Goal: Transaction & Acquisition: Purchase product/service

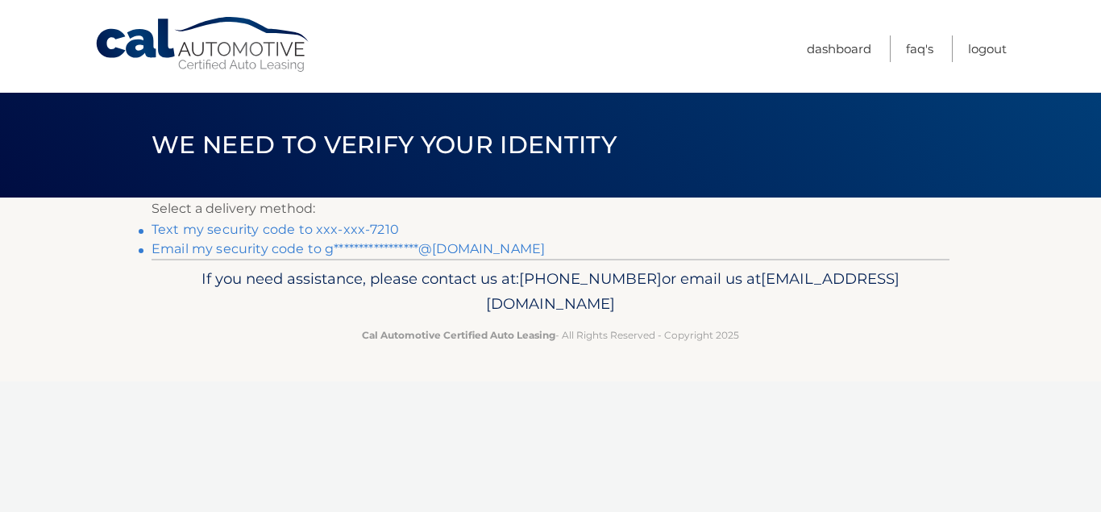
click at [376, 235] on link "Text my security code to xxx-xxx-7210" at bounding box center [275, 229] width 247 height 15
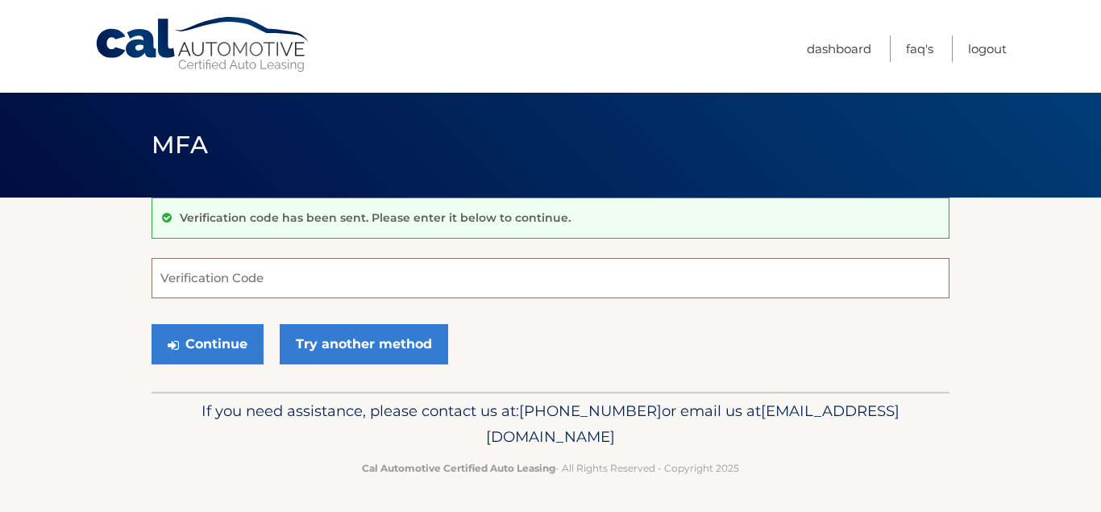
click at [329, 272] on input "Verification Code" at bounding box center [551, 278] width 798 height 40
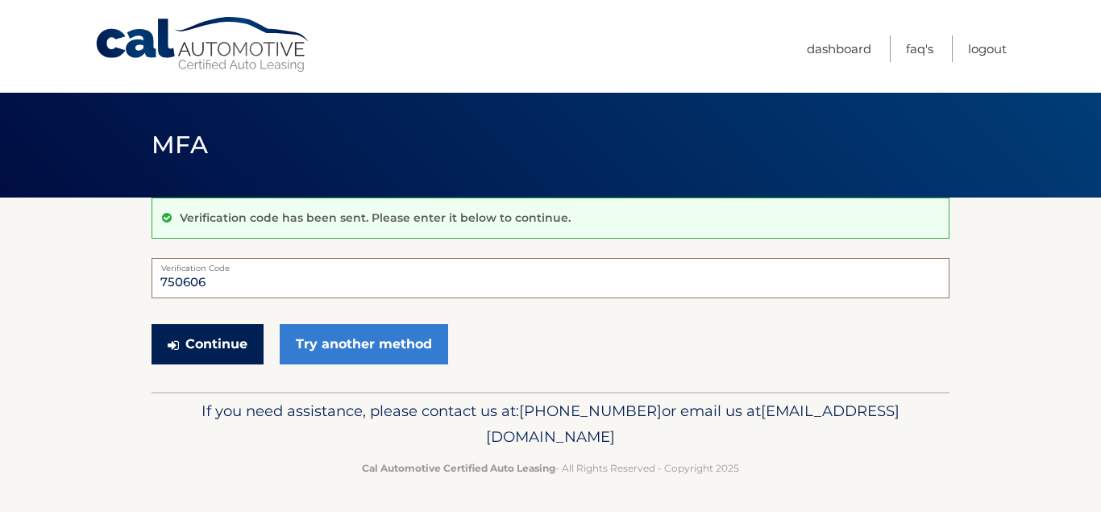
type input "750606"
click at [222, 339] on button "Continue" at bounding box center [208, 344] width 112 height 40
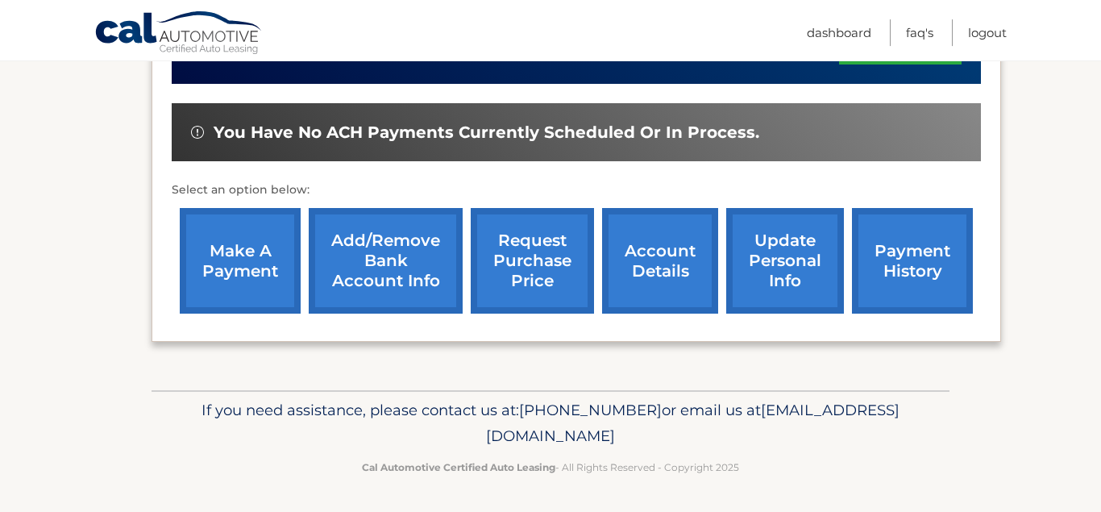
scroll to position [493, 0]
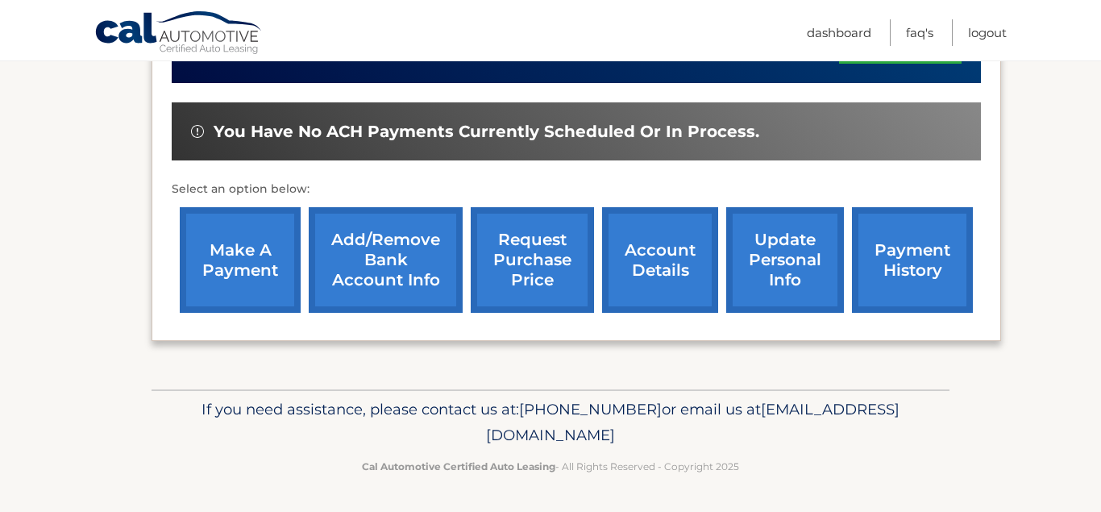
click at [225, 259] on link "make a payment" at bounding box center [240, 260] width 121 height 106
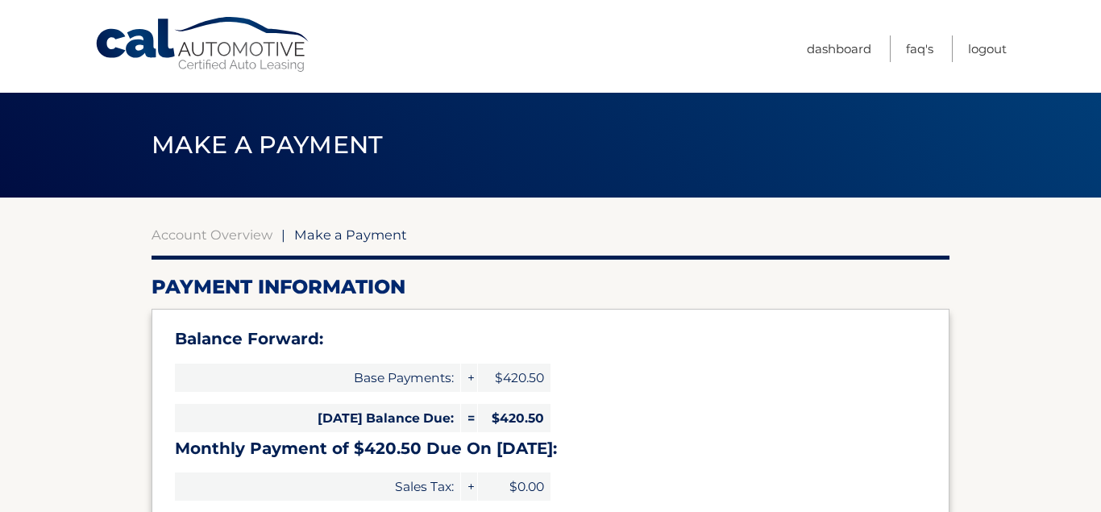
select select "M2M2YjNiNjgtMmVkNi00ZTQxLTg5NmYtMTQ0MjYyYTI0OWU2"
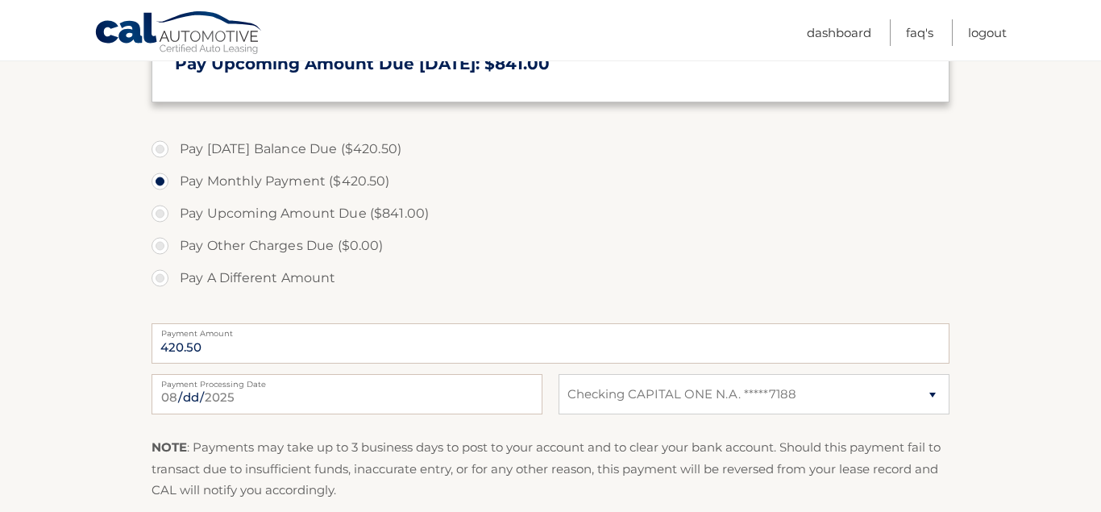
scroll to position [575, 0]
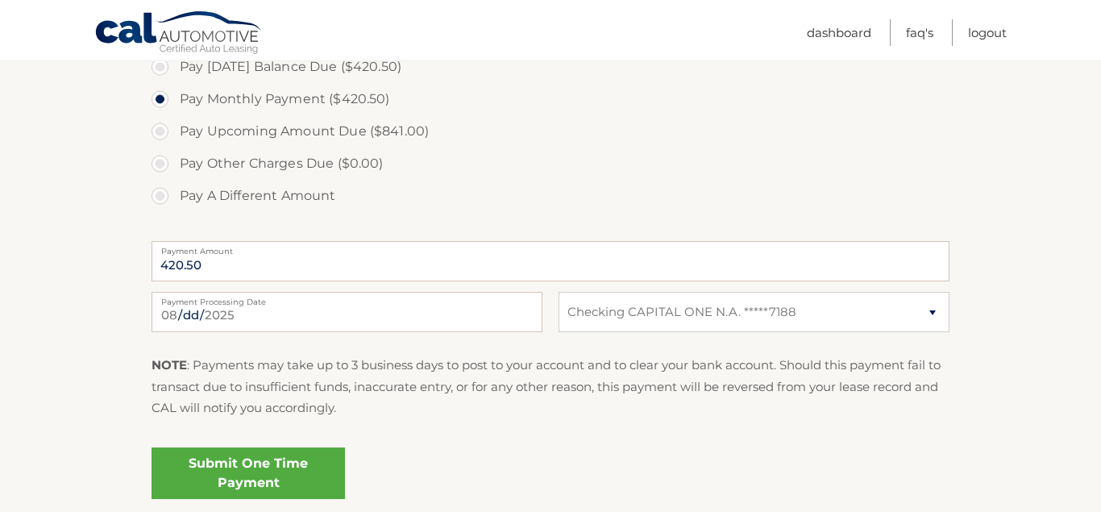
click at [257, 459] on link "Submit One Time Payment" at bounding box center [248, 473] width 193 height 52
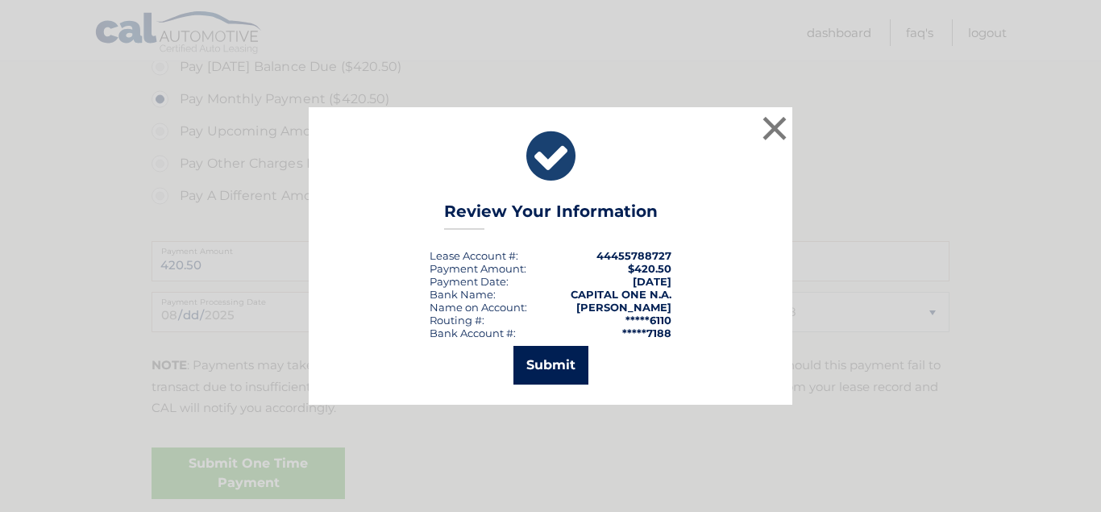
click at [552, 362] on button "Submit" at bounding box center [550, 365] width 75 height 39
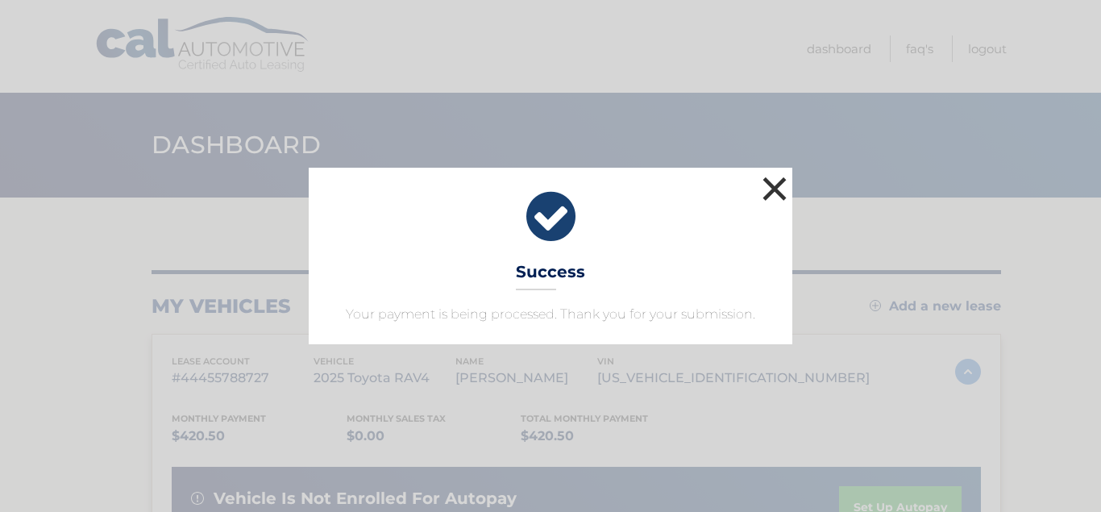
click at [778, 193] on button "×" at bounding box center [774, 188] width 32 height 32
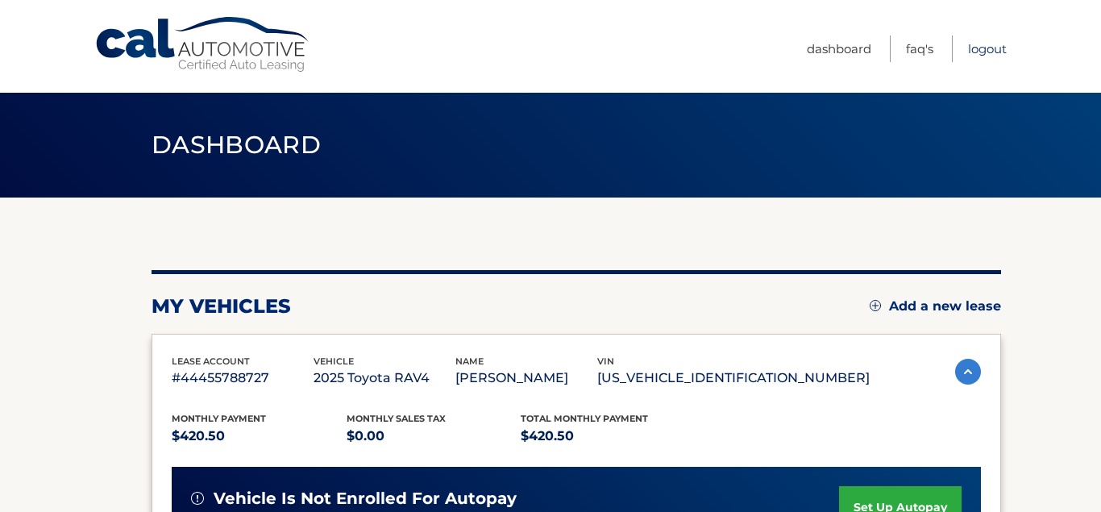
click at [989, 48] on link "Logout" at bounding box center [987, 48] width 39 height 27
